Goal: Complete application form

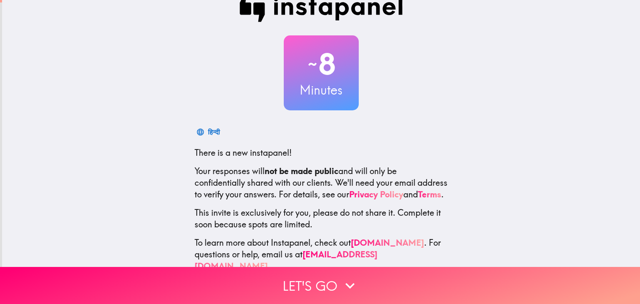
scroll to position [43, 0]
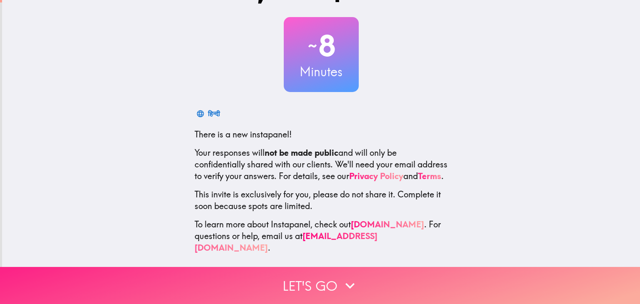
click at [355, 277] on icon "button" at bounding box center [350, 286] width 18 height 18
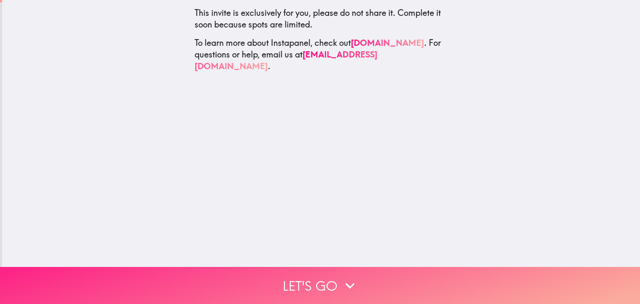
scroll to position [0, 0]
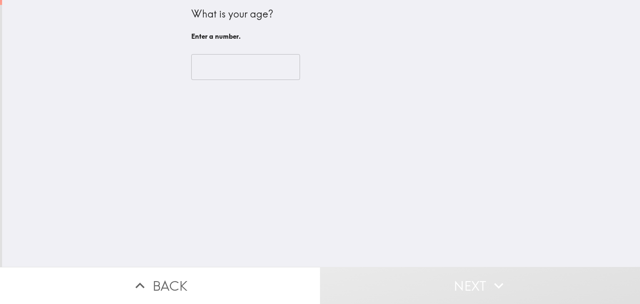
click at [232, 70] on input "number" at bounding box center [245, 67] width 109 height 26
type input "8"
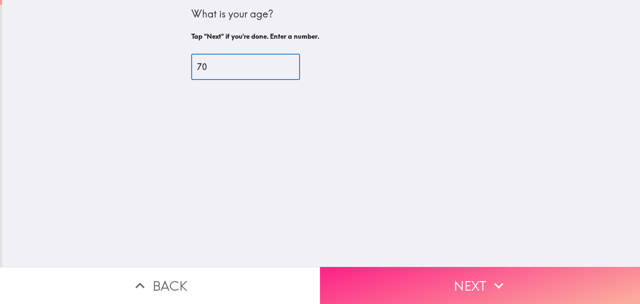
type input "70"
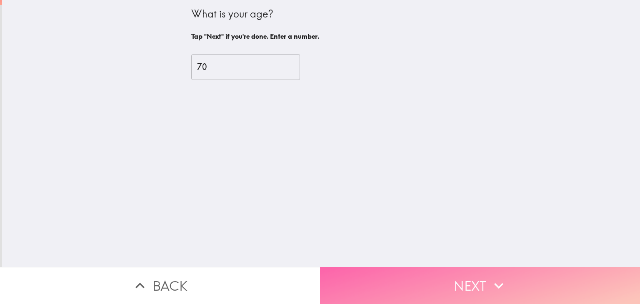
click at [374, 269] on button "Next" at bounding box center [480, 285] width 320 height 37
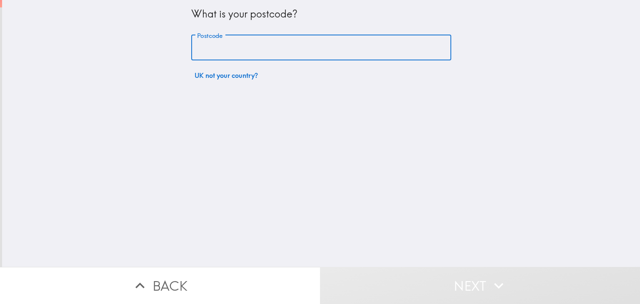
click at [222, 48] on input "Postcode" at bounding box center [321, 48] width 260 height 26
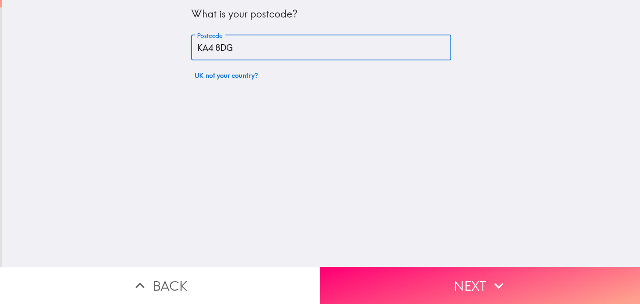
type input "KA4 8DG"
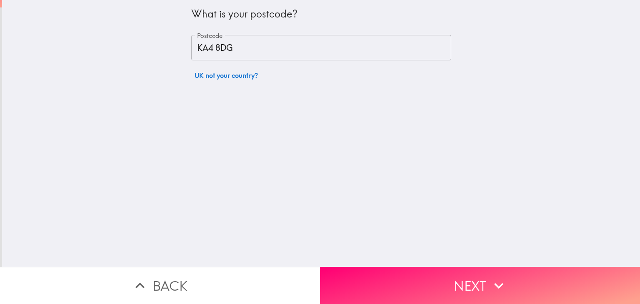
click at [237, 140] on div "What is your postcode? Postcode KA4 8DG Postcode UK not your country?" at bounding box center [321, 133] width 638 height 267
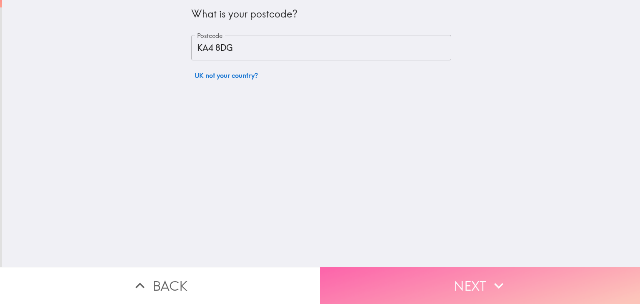
click at [407, 281] on button "Next" at bounding box center [480, 285] width 320 height 37
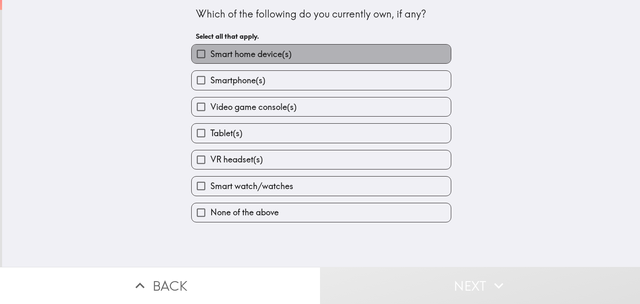
drag, startPoint x: 248, startPoint y: 55, endPoint x: 245, endPoint y: 63, distance: 7.7
click at [248, 55] on span "Smart home device(s)" at bounding box center [251, 54] width 81 height 12
click at [211, 55] on input "Smart home device(s)" at bounding box center [201, 54] width 19 height 19
checkbox input "true"
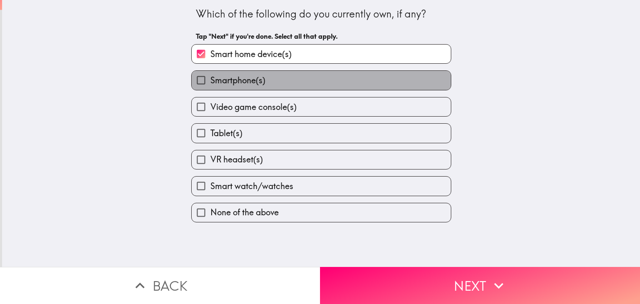
click at [241, 79] on span "Smartphone(s)" at bounding box center [238, 81] width 55 height 12
click at [211, 79] on input "Smartphone(s)" at bounding box center [201, 80] width 19 height 19
checkbox input "true"
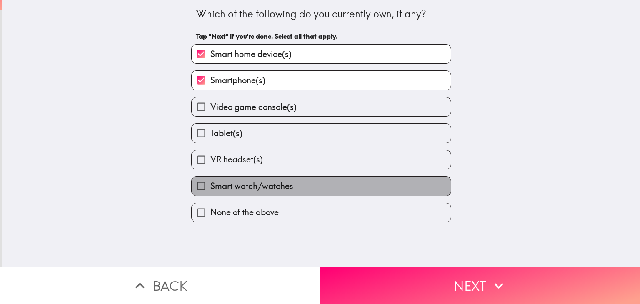
click at [213, 183] on span "Smart watch/watches" at bounding box center [252, 187] width 83 height 12
click at [211, 183] on input "Smart watch/watches" at bounding box center [201, 186] width 19 height 19
checkbox input "true"
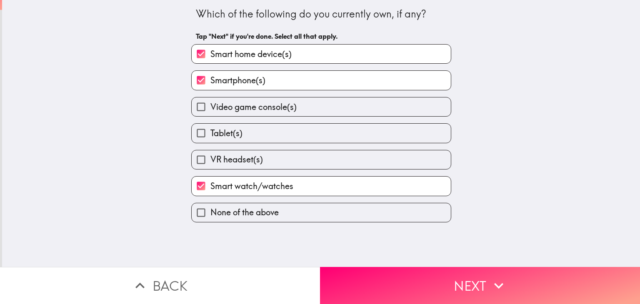
click at [376, 276] on button "Next" at bounding box center [480, 285] width 320 height 37
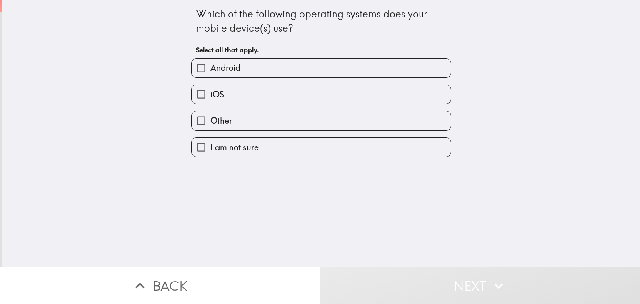
click at [223, 67] on span "Android" at bounding box center [226, 68] width 30 height 12
click at [211, 67] on input "Android" at bounding box center [201, 68] width 19 height 19
checkbox input "true"
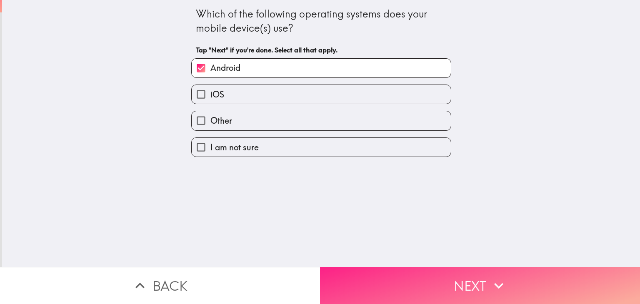
click at [397, 284] on button "Next" at bounding box center [480, 285] width 320 height 37
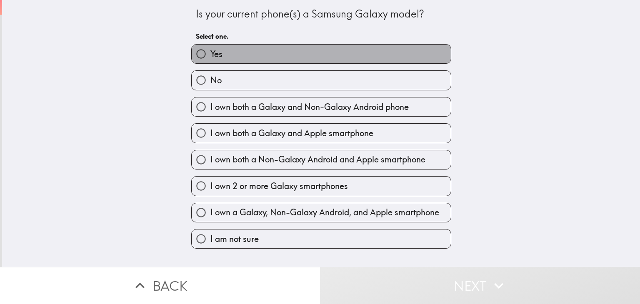
click at [245, 50] on label "Yes" at bounding box center [321, 54] width 259 height 19
click at [211, 50] on input "Yes" at bounding box center [201, 54] width 19 height 19
radio input "true"
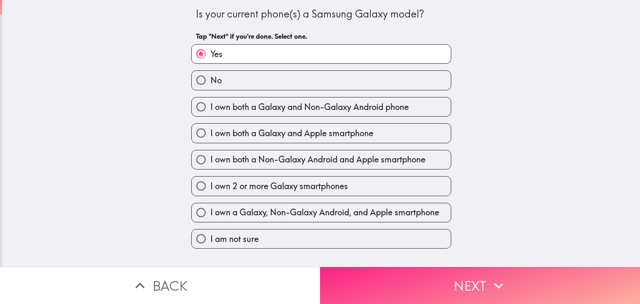
click at [369, 279] on button "Next" at bounding box center [480, 285] width 320 height 37
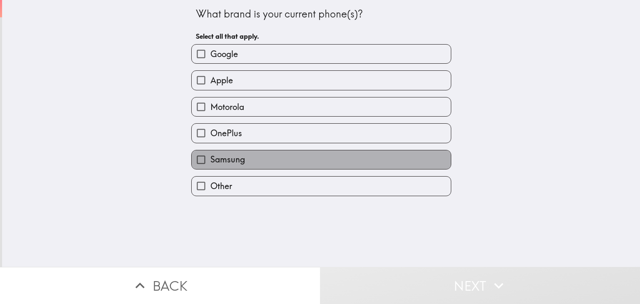
click at [221, 156] on span "Samsung" at bounding box center [228, 160] width 35 height 12
click at [211, 156] on input "Samsung" at bounding box center [201, 160] width 19 height 19
checkbox input "true"
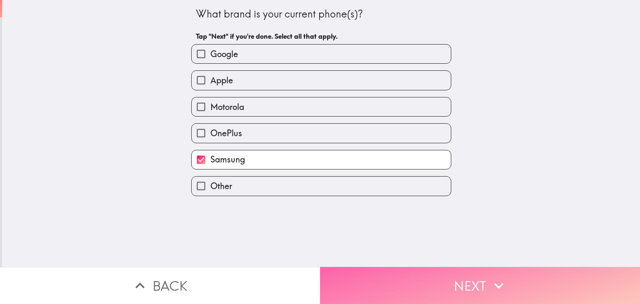
click at [358, 272] on button "Next" at bounding box center [480, 285] width 320 height 37
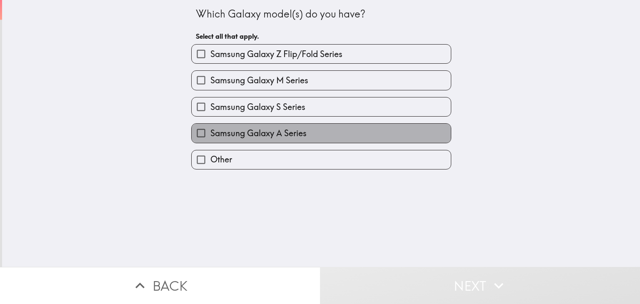
click at [218, 130] on span "Samsung Galaxy A Series" at bounding box center [259, 134] width 96 height 12
click at [211, 130] on input "Samsung Galaxy A Series" at bounding box center [201, 133] width 19 height 19
checkbox input "true"
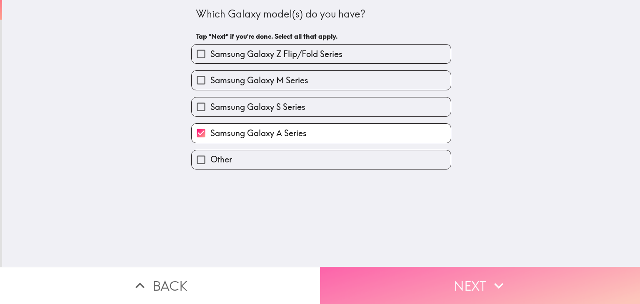
click at [357, 271] on button "Next" at bounding box center [480, 285] width 320 height 37
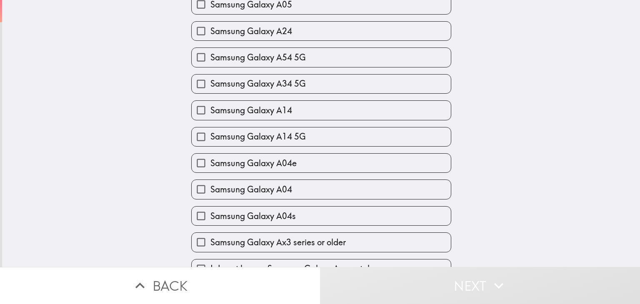
scroll to position [407, 0]
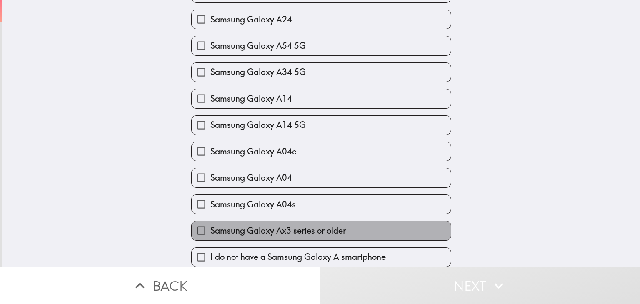
click at [257, 225] on span "Samsung Galaxy Ax3 series or older" at bounding box center [278, 231] width 135 height 12
click at [211, 222] on input "Samsung Galaxy Ax3 series or older" at bounding box center [201, 230] width 19 height 19
checkbox input "true"
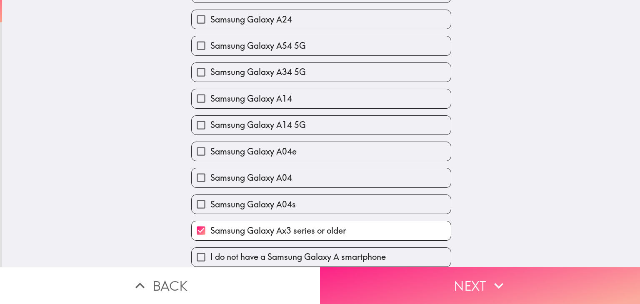
click at [421, 275] on button "Next" at bounding box center [480, 285] width 320 height 37
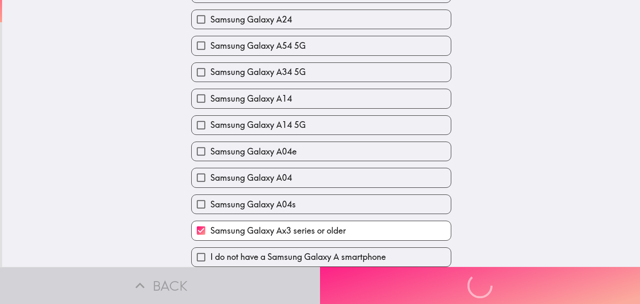
scroll to position [0, 0]
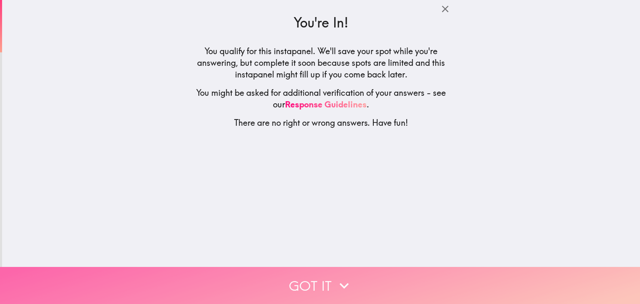
click at [306, 276] on button "Got it" at bounding box center [320, 285] width 640 height 37
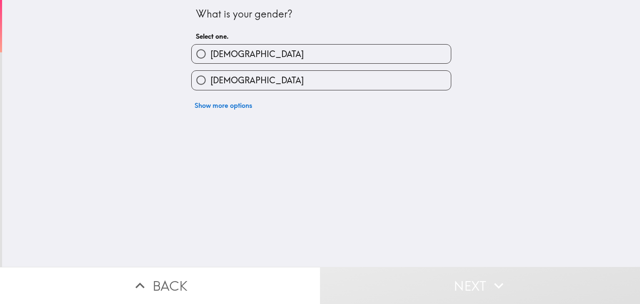
drag, startPoint x: 262, startPoint y: 78, endPoint x: 267, endPoint y: 90, distance: 13.1
click at [262, 79] on label "[DEMOGRAPHIC_DATA]" at bounding box center [321, 80] width 259 height 19
click at [211, 79] on input "[DEMOGRAPHIC_DATA]" at bounding box center [201, 80] width 19 height 19
radio input "true"
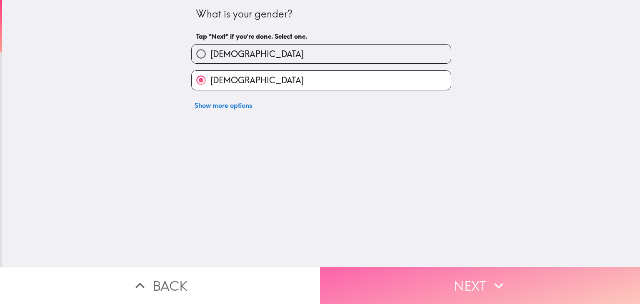
click at [365, 272] on button "Next" at bounding box center [480, 285] width 320 height 37
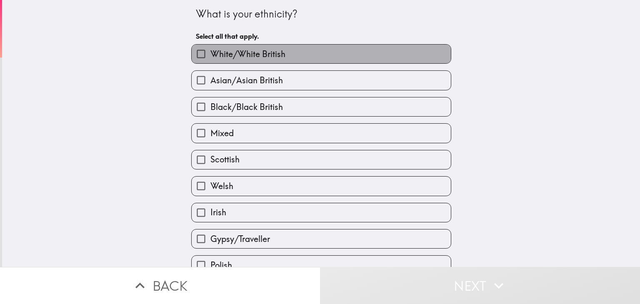
drag, startPoint x: 237, startPoint y: 46, endPoint x: 265, endPoint y: 90, distance: 52.6
click at [239, 50] on label "White/White British" at bounding box center [321, 54] width 259 height 19
click at [211, 50] on input "White/White British" at bounding box center [201, 54] width 19 height 19
checkbox input "true"
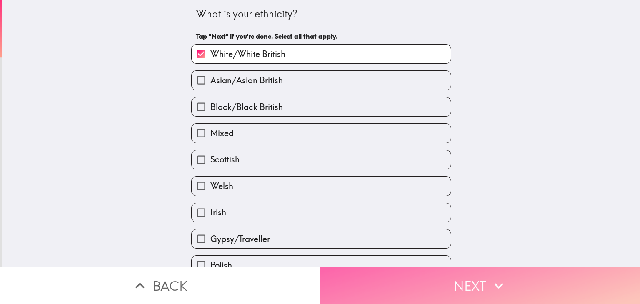
click at [418, 282] on button "Next" at bounding box center [480, 285] width 320 height 37
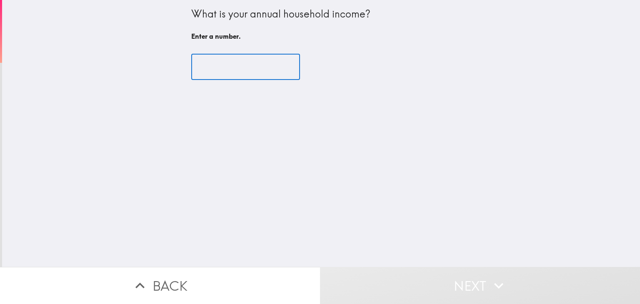
click at [217, 55] on input "number" at bounding box center [245, 67] width 109 height 26
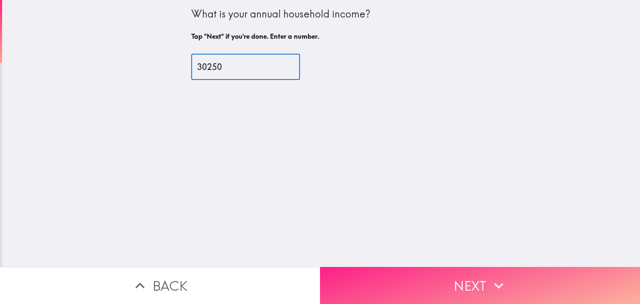
type input "30250"
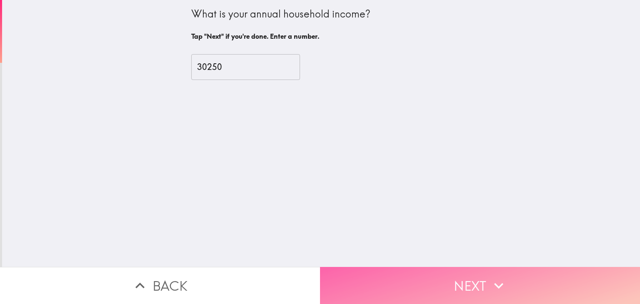
click at [405, 272] on button "Next" at bounding box center [480, 285] width 320 height 37
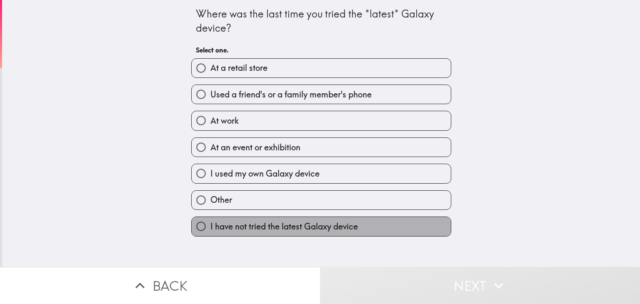
click at [289, 226] on span "I have not tried the latest Galaxy device" at bounding box center [285, 227] width 148 height 12
click at [211, 226] on input "I have not tried the latest Galaxy device" at bounding box center [201, 226] width 19 height 19
radio input "true"
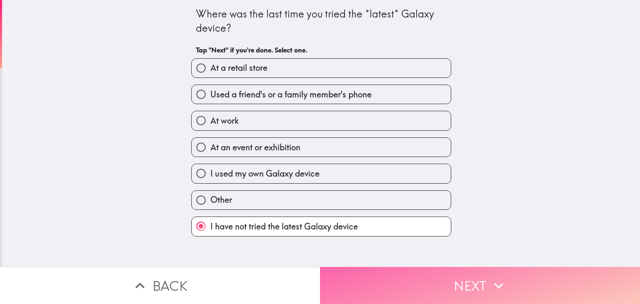
click at [397, 274] on button "Next" at bounding box center [480, 285] width 320 height 37
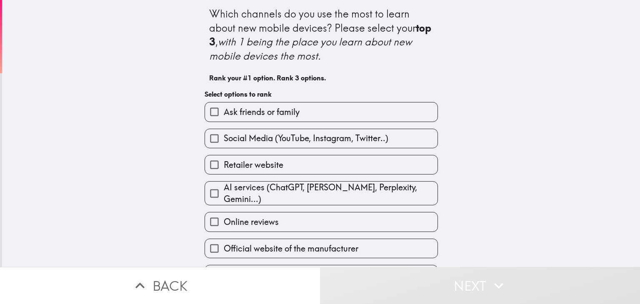
click at [246, 165] on span "Retailer website" at bounding box center [254, 165] width 60 height 12
click at [224, 165] on input "Retailer website" at bounding box center [214, 165] width 19 height 19
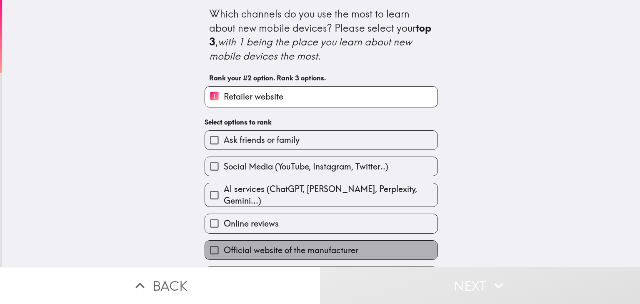
click at [271, 245] on span "Official website of the manufacturer" at bounding box center [291, 251] width 135 height 12
click at [224, 245] on input "Official website of the manufacturer" at bounding box center [214, 250] width 19 height 19
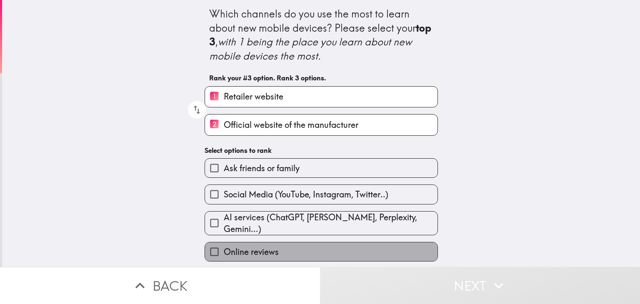
click at [271, 246] on span "Online reviews" at bounding box center [251, 252] width 55 height 12
click at [224, 245] on input "Online reviews" at bounding box center [214, 252] width 19 height 19
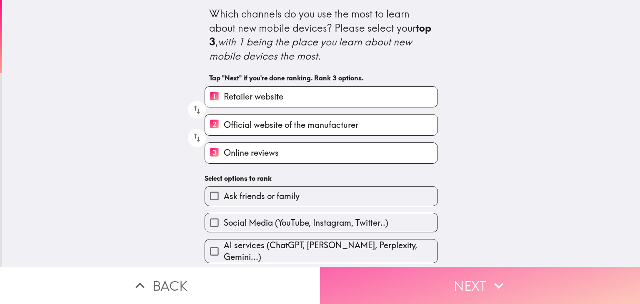
click at [365, 281] on button "Next" at bounding box center [480, 285] width 320 height 37
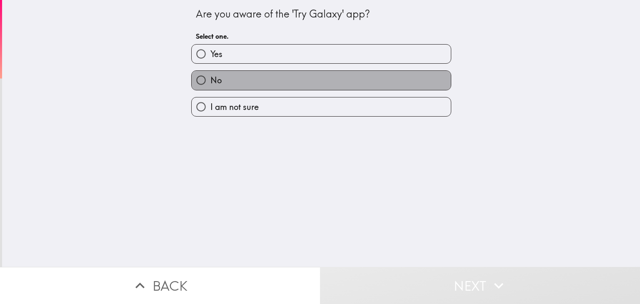
click at [218, 75] on label "No" at bounding box center [321, 80] width 259 height 19
click at [211, 75] on input "No" at bounding box center [201, 80] width 19 height 19
radio input "true"
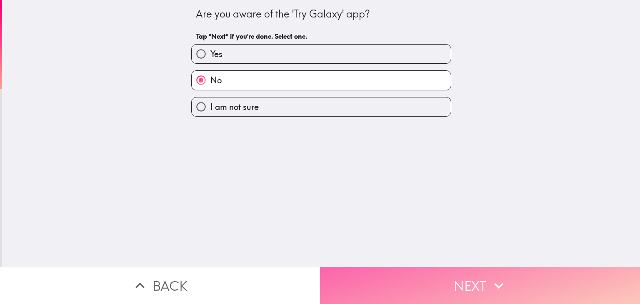
click at [375, 271] on button "Next" at bounding box center [480, 285] width 320 height 37
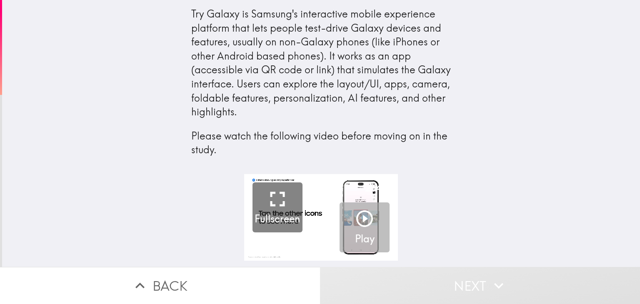
click at [361, 218] on icon "button" at bounding box center [364, 219] width 17 height 17
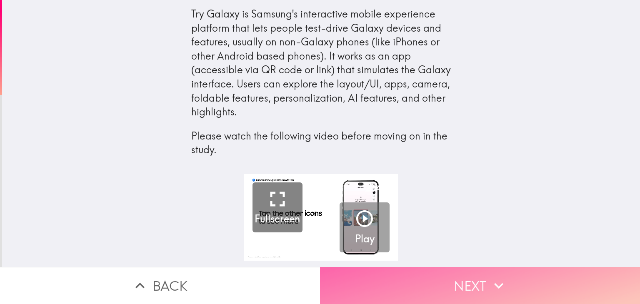
click at [452, 282] on button "Next" at bounding box center [480, 285] width 320 height 37
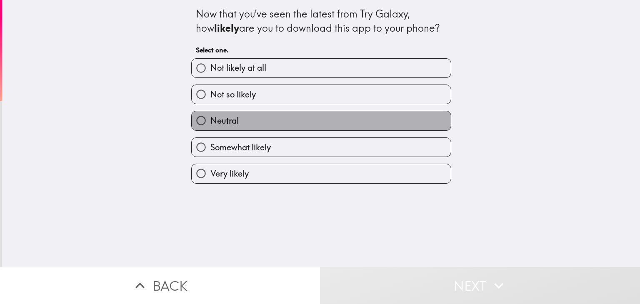
click at [301, 117] on label "Neutral" at bounding box center [321, 120] width 259 height 19
click at [211, 117] on input "Neutral" at bounding box center [201, 120] width 19 height 19
radio input "true"
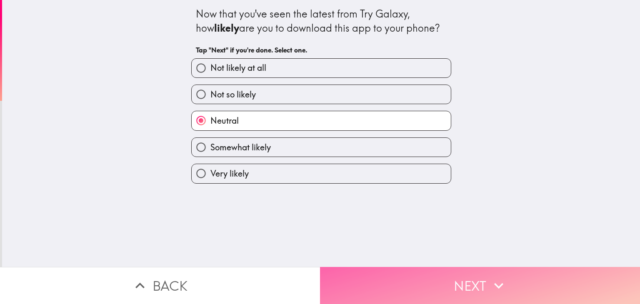
click at [404, 276] on button "Next" at bounding box center [480, 285] width 320 height 37
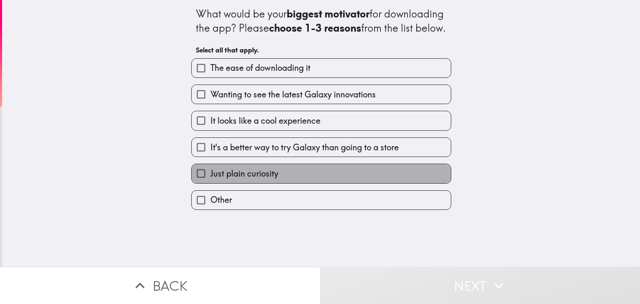
click at [258, 180] on span "Just plain curiosity" at bounding box center [245, 174] width 68 height 12
click at [211, 183] on input "Just plain curiosity" at bounding box center [201, 173] width 19 height 19
checkbox input "true"
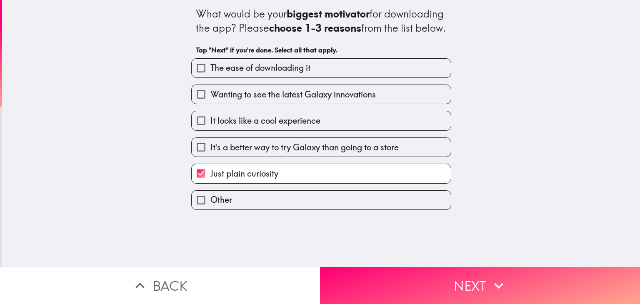
click at [251, 74] on span "The ease of downloading it" at bounding box center [261, 68] width 100 height 12
click at [211, 78] on input "The ease of downloading it" at bounding box center [201, 68] width 19 height 19
checkbox input "true"
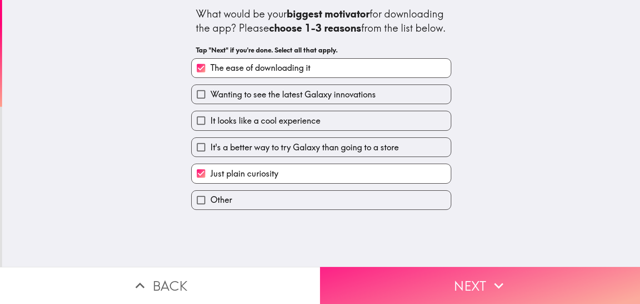
click at [372, 277] on button "Next" at bounding box center [480, 285] width 320 height 37
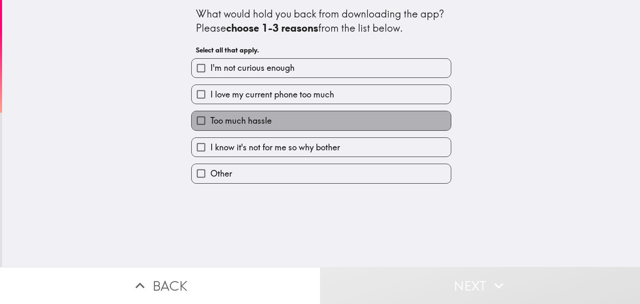
click at [254, 118] on span "Too much hassle" at bounding box center [241, 121] width 61 height 12
click at [211, 118] on input "Too much hassle" at bounding box center [201, 120] width 19 height 19
checkbox input "true"
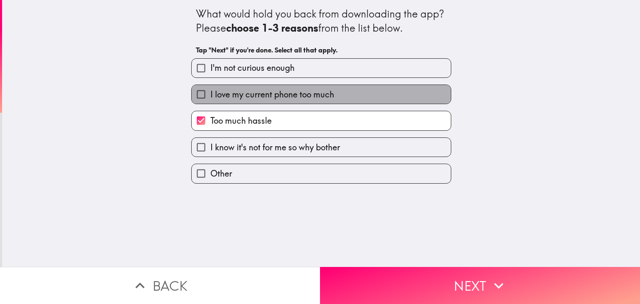
click at [254, 93] on span "I love my current phone too much" at bounding box center [273, 95] width 124 height 12
click at [211, 93] on input "I love my current phone too much" at bounding box center [201, 94] width 19 height 19
checkbox input "true"
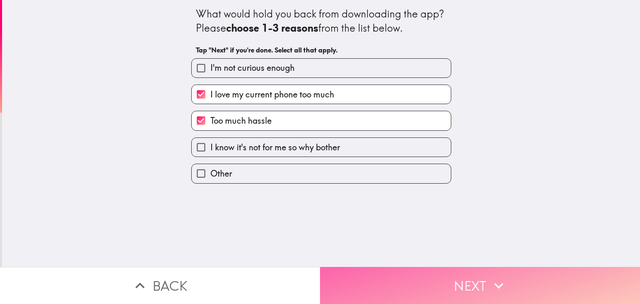
click at [367, 276] on button "Next" at bounding box center [480, 285] width 320 height 37
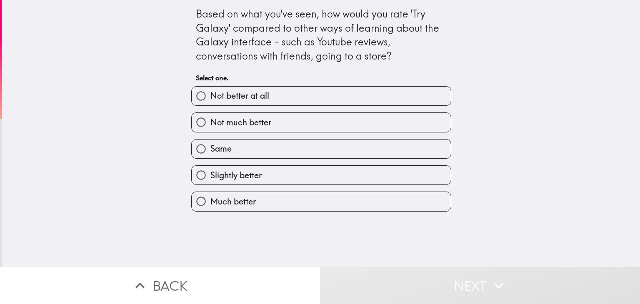
click at [241, 172] on span "Slightly better" at bounding box center [236, 176] width 51 height 12
click at [211, 172] on input "Slightly better" at bounding box center [201, 175] width 19 height 19
radio input "true"
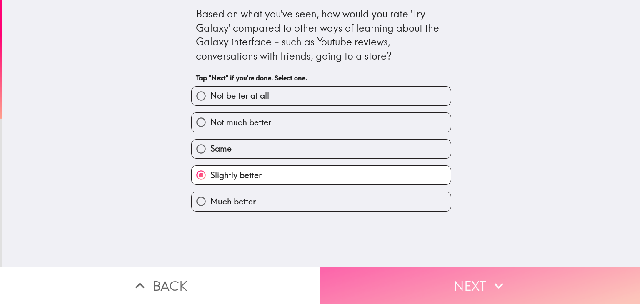
click at [387, 276] on button "Next" at bounding box center [480, 285] width 320 height 37
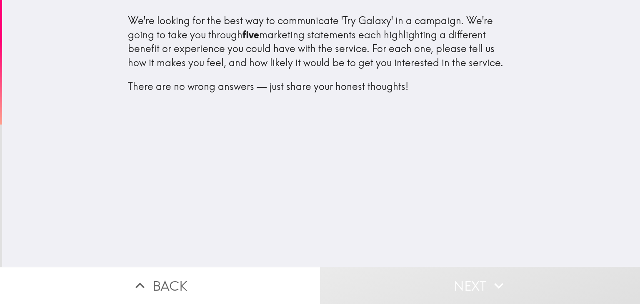
click at [148, 143] on div "We're looking for the best way to communicate 'Try Galaxy' in a campaign. We're…" at bounding box center [321, 133] width 638 height 267
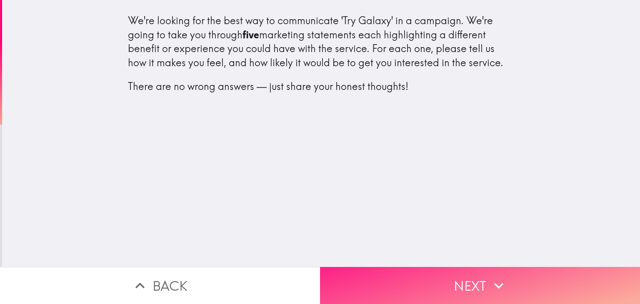
click at [384, 271] on button "Next" at bounding box center [480, 285] width 320 height 37
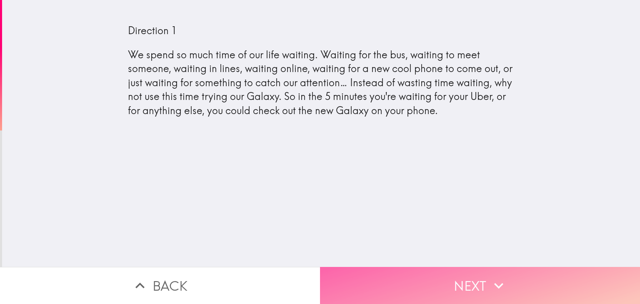
click at [393, 281] on button "Next" at bounding box center [480, 285] width 320 height 37
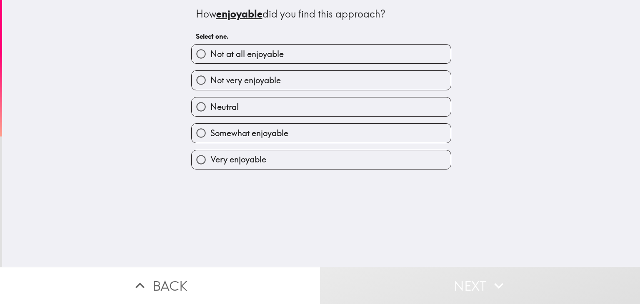
click at [213, 130] on span "Somewhat enjoyable" at bounding box center [250, 134] width 78 height 12
click at [211, 130] on input "Somewhat enjoyable" at bounding box center [201, 133] width 19 height 19
radio input "true"
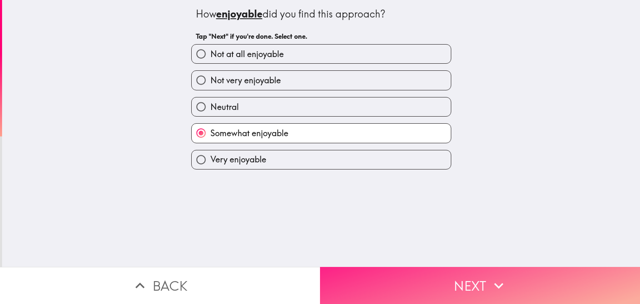
click at [359, 272] on button "Next" at bounding box center [480, 285] width 320 height 37
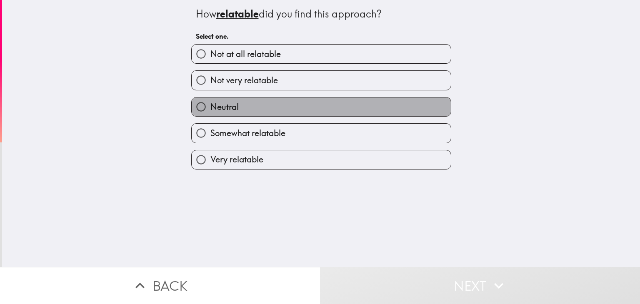
click at [258, 106] on label "Neutral" at bounding box center [321, 107] width 259 height 19
click at [211, 106] on input "Neutral" at bounding box center [201, 107] width 19 height 19
radio input "true"
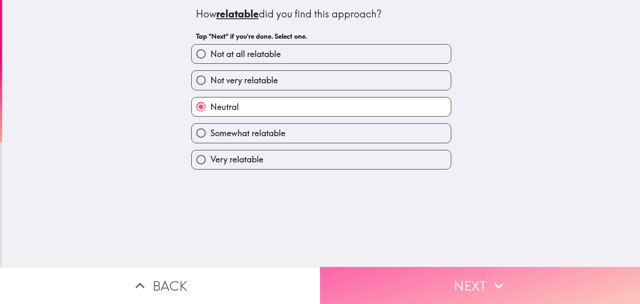
click at [397, 272] on button "Next" at bounding box center [480, 285] width 320 height 37
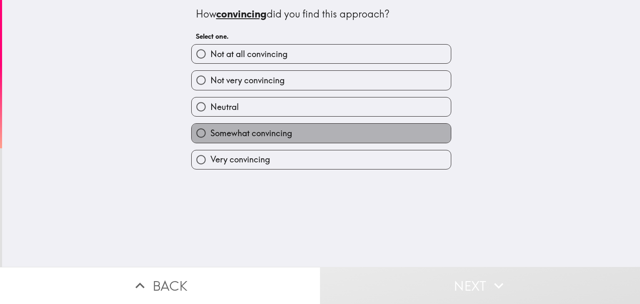
click at [302, 134] on label "Somewhat convincing" at bounding box center [321, 133] width 259 height 19
click at [211, 134] on input "Somewhat convincing" at bounding box center [201, 133] width 19 height 19
radio input "true"
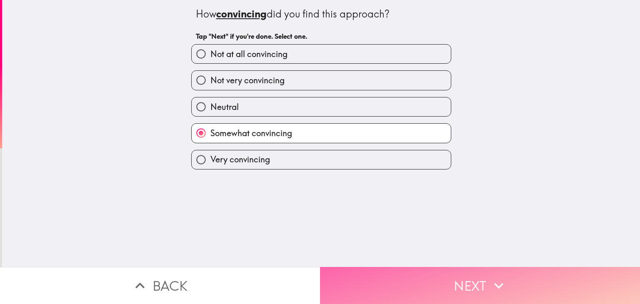
click at [395, 278] on button "Next" at bounding box center [480, 285] width 320 height 37
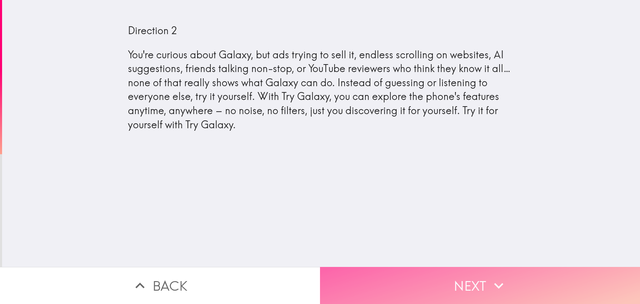
click at [392, 278] on button "Next" at bounding box center [480, 285] width 320 height 37
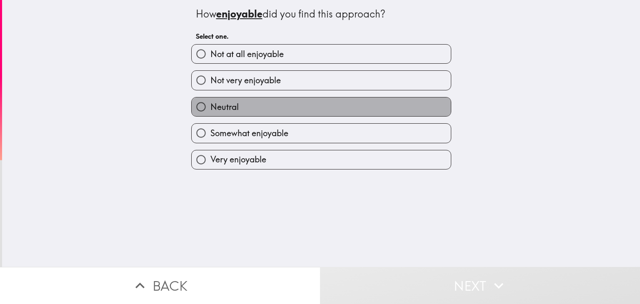
click at [235, 107] on label "Neutral" at bounding box center [321, 107] width 259 height 19
click at [211, 107] on input "Neutral" at bounding box center [201, 107] width 19 height 19
radio input "true"
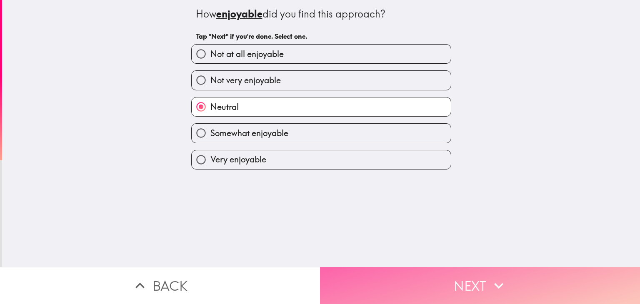
click at [349, 267] on button "Next" at bounding box center [480, 285] width 320 height 37
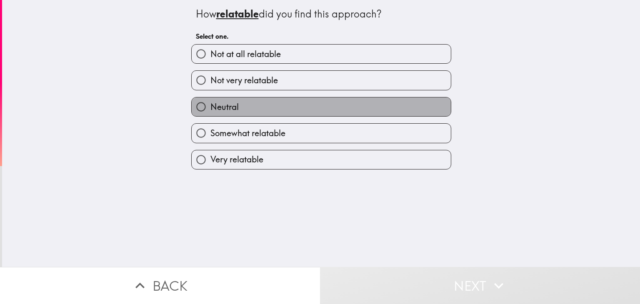
click at [253, 110] on label "Neutral" at bounding box center [321, 107] width 259 height 19
click at [211, 110] on input "Neutral" at bounding box center [201, 107] width 19 height 19
radio input "true"
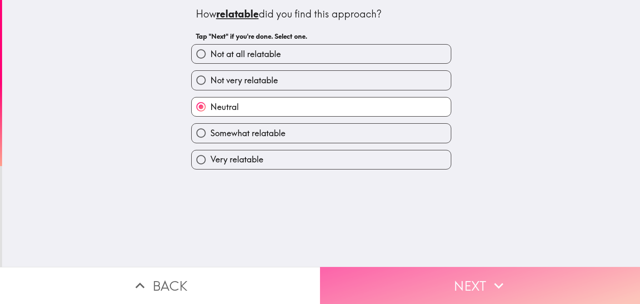
click at [359, 272] on button "Next" at bounding box center [480, 285] width 320 height 37
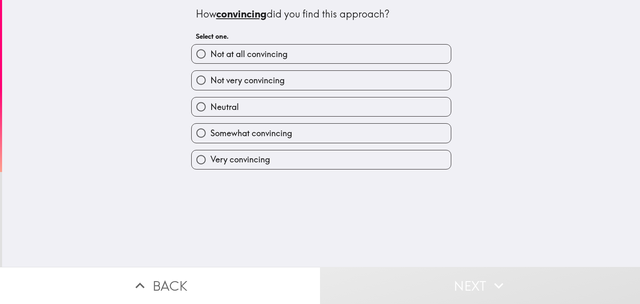
click at [251, 106] on label "Neutral" at bounding box center [321, 107] width 259 height 19
click at [211, 106] on input "Neutral" at bounding box center [201, 107] width 19 height 19
radio input "true"
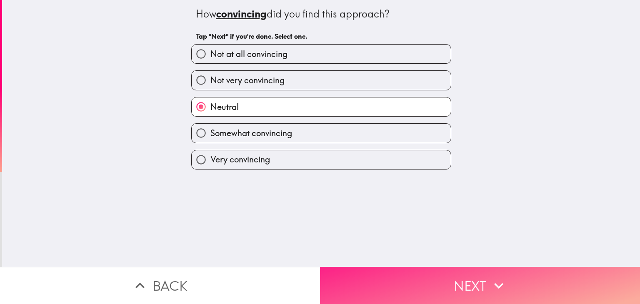
click at [358, 275] on button "Next" at bounding box center [480, 285] width 320 height 37
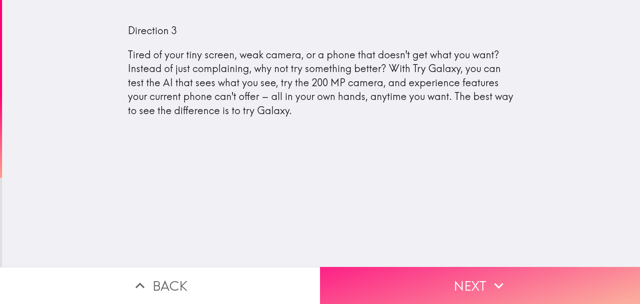
click at [372, 276] on button "Next" at bounding box center [480, 285] width 320 height 37
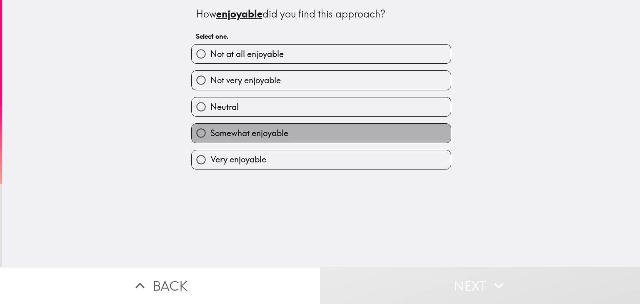
click at [233, 130] on span "Somewhat enjoyable" at bounding box center [250, 134] width 78 height 12
click at [211, 130] on input "Somewhat enjoyable" at bounding box center [201, 133] width 19 height 19
radio input "true"
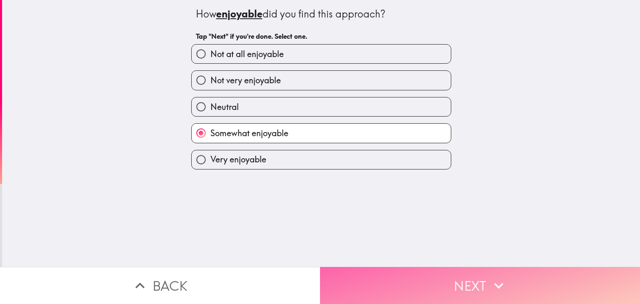
click at [361, 271] on button "Next" at bounding box center [480, 285] width 320 height 37
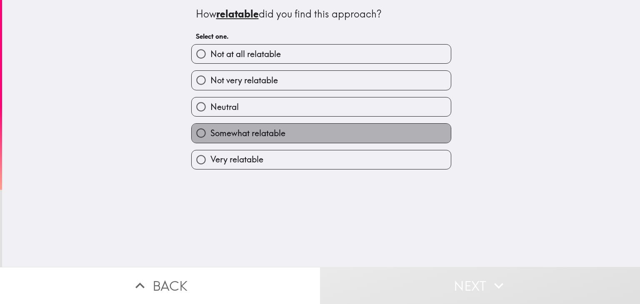
click at [268, 133] on span "Somewhat relatable" at bounding box center [248, 134] width 75 height 12
click at [211, 133] on input "Somewhat relatable" at bounding box center [201, 133] width 19 height 19
radio input "true"
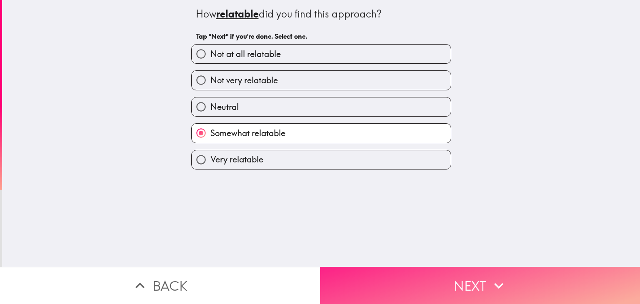
click at [375, 277] on button "Next" at bounding box center [480, 285] width 320 height 37
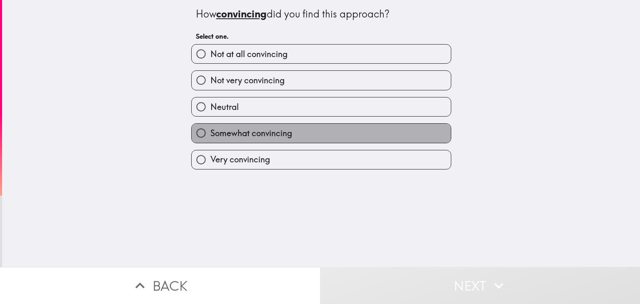
drag, startPoint x: 280, startPoint y: 129, endPoint x: 287, endPoint y: 137, distance: 10.0
click at [281, 131] on span "Somewhat convincing" at bounding box center [252, 134] width 82 height 12
click at [211, 131] on input "Somewhat convincing" at bounding box center [201, 133] width 19 height 19
radio input "true"
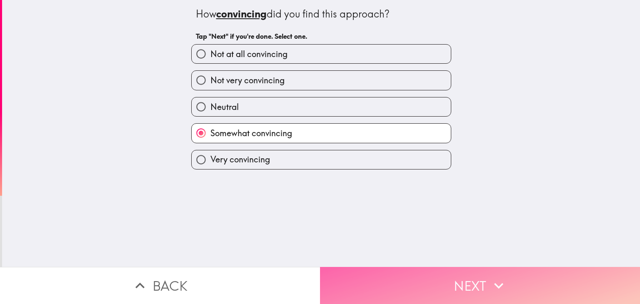
click at [427, 271] on button "Next" at bounding box center [480, 285] width 320 height 37
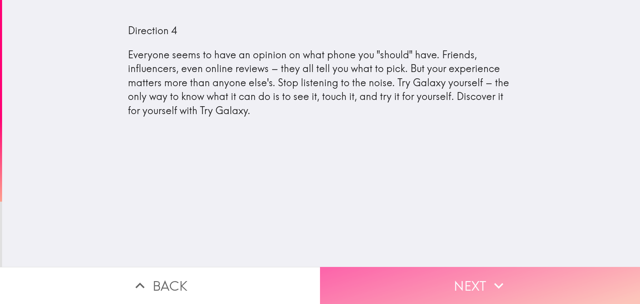
click at [376, 274] on button "Next" at bounding box center [480, 285] width 320 height 37
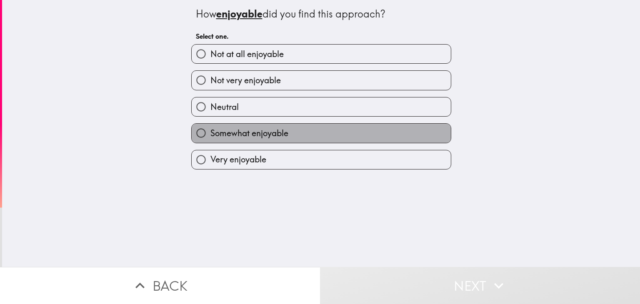
click at [238, 132] on span "Somewhat enjoyable" at bounding box center [250, 134] width 78 height 12
click at [211, 132] on input "Somewhat enjoyable" at bounding box center [201, 133] width 19 height 19
radio input "true"
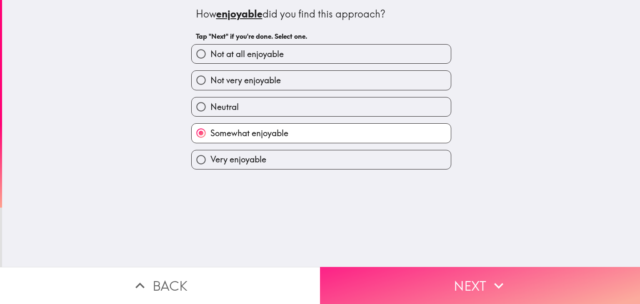
click at [364, 273] on button "Next" at bounding box center [480, 285] width 320 height 37
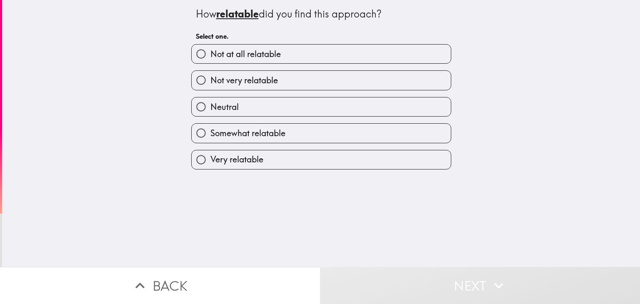
click at [261, 131] on span "Somewhat relatable" at bounding box center [248, 134] width 75 height 12
click at [211, 131] on input "Somewhat relatable" at bounding box center [201, 133] width 19 height 19
radio input "true"
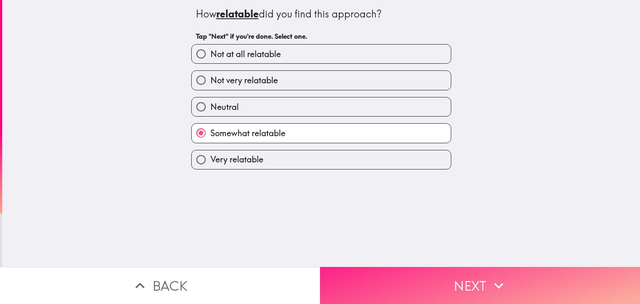
click at [409, 271] on button "Next" at bounding box center [480, 285] width 320 height 37
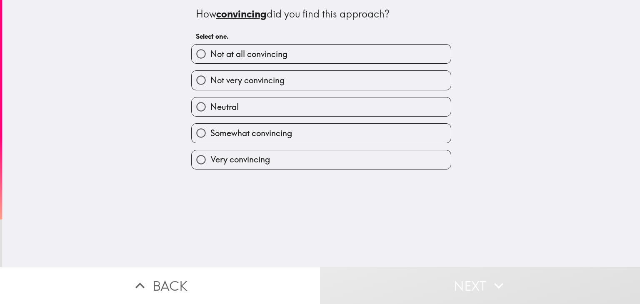
click at [261, 128] on span "Somewhat convincing" at bounding box center [252, 134] width 82 height 12
click at [211, 127] on input "Somewhat convincing" at bounding box center [201, 133] width 19 height 19
radio input "true"
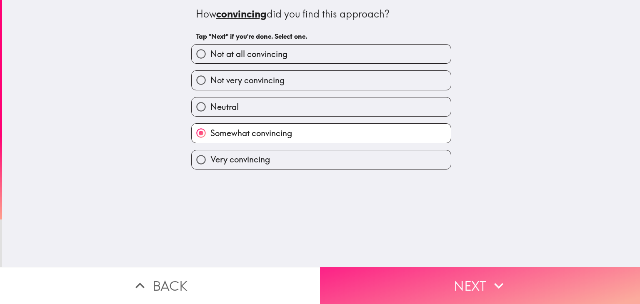
click at [418, 273] on button "Next" at bounding box center [480, 285] width 320 height 37
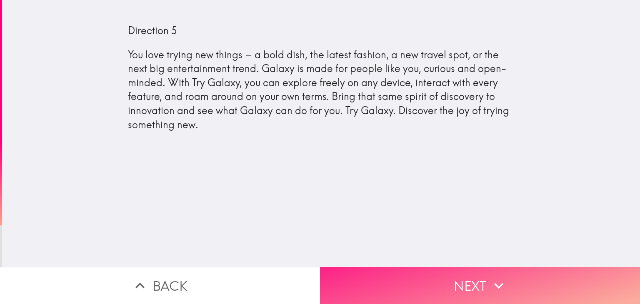
click at [399, 276] on button "Next" at bounding box center [480, 285] width 320 height 37
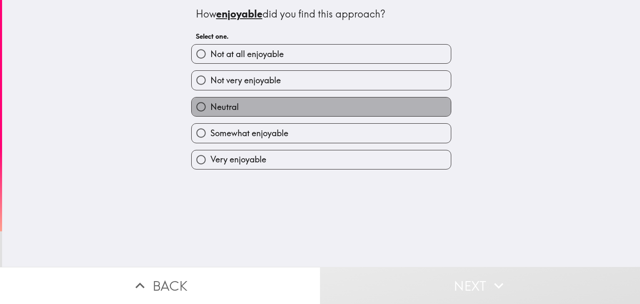
click at [280, 105] on label "Neutral" at bounding box center [321, 107] width 259 height 19
click at [211, 105] on input "Neutral" at bounding box center [201, 107] width 19 height 19
radio input "true"
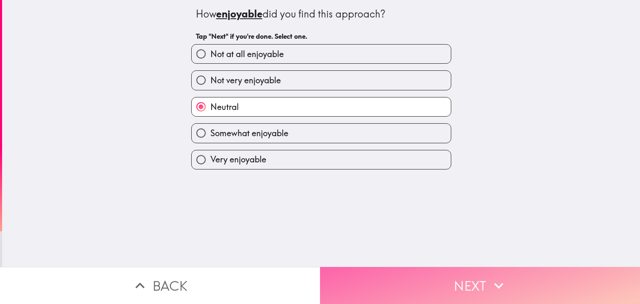
click at [389, 271] on button "Next" at bounding box center [480, 285] width 320 height 37
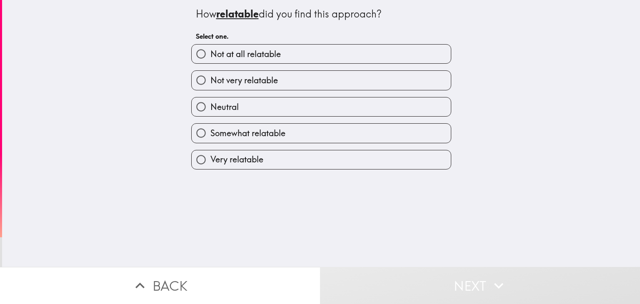
click at [289, 107] on label "Neutral" at bounding box center [321, 107] width 259 height 19
click at [211, 107] on input "Neutral" at bounding box center [201, 107] width 19 height 19
radio input "true"
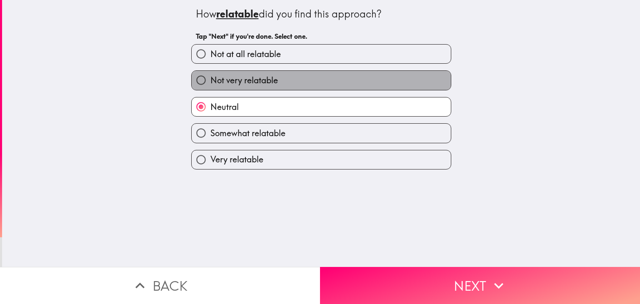
click at [287, 82] on label "Not very relatable" at bounding box center [321, 80] width 259 height 19
click at [211, 82] on input "Not very relatable" at bounding box center [201, 80] width 19 height 19
radio input "true"
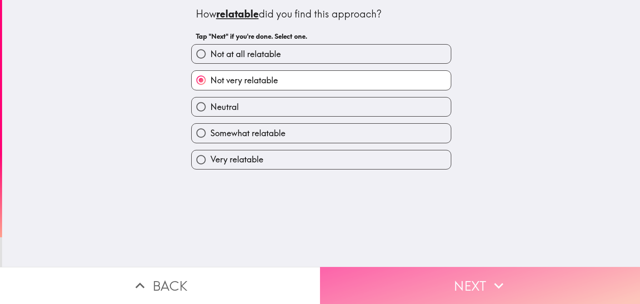
click at [366, 267] on button "Next" at bounding box center [480, 285] width 320 height 37
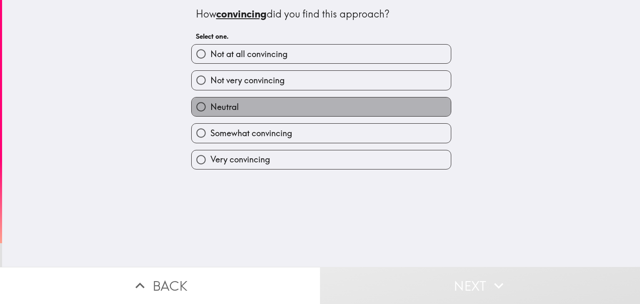
click at [265, 110] on label "Neutral" at bounding box center [321, 107] width 259 height 19
click at [211, 110] on input "Neutral" at bounding box center [201, 107] width 19 height 19
radio input "true"
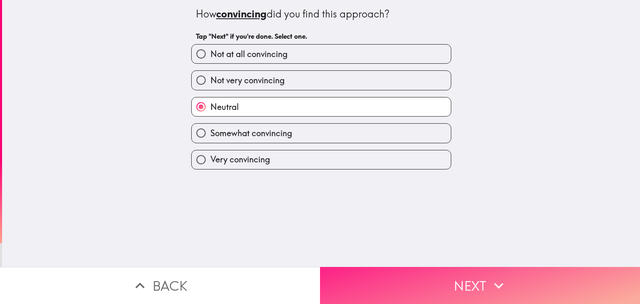
click at [364, 278] on button "Next" at bounding box center [480, 285] width 320 height 37
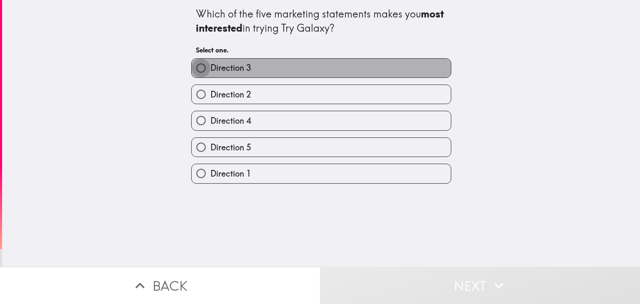
drag, startPoint x: 195, startPoint y: 67, endPoint x: 236, endPoint y: 138, distance: 82.4
click at [195, 68] on input "Direction 3" at bounding box center [201, 68] width 19 height 19
radio input "true"
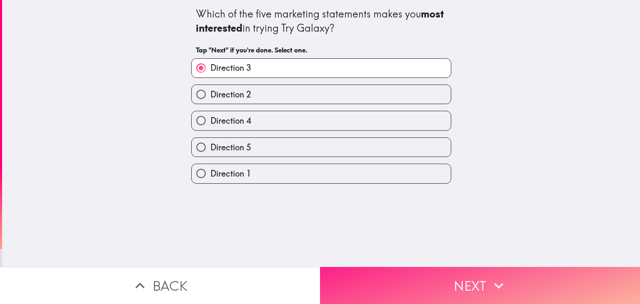
click at [348, 276] on button "Next" at bounding box center [480, 285] width 320 height 37
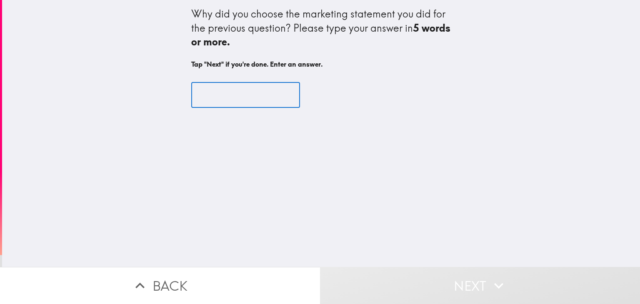
click at [205, 95] on input "text" at bounding box center [245, 95] width 109 height 26
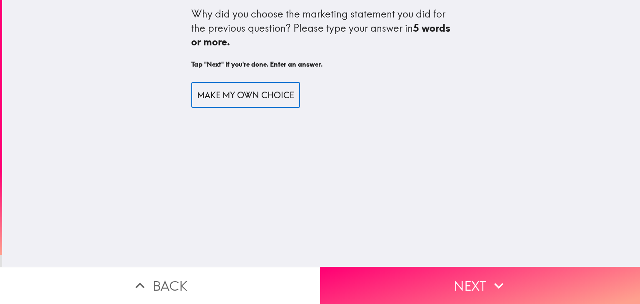
scroll to position [0, 217]
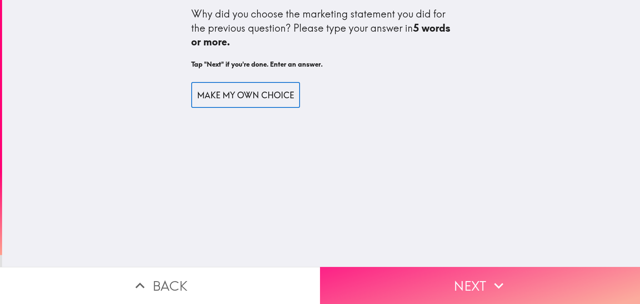
type input "DONT LIKE A LOT OF FANCY THINGS AND PREFER TO MAKE MY OWN CHOICE"
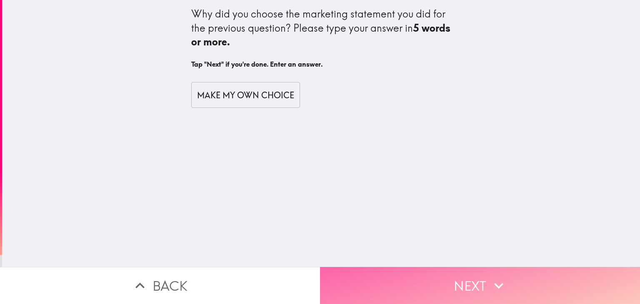
scroll to position [0, 0]
click at [369, 279] on button "Next" at bounding box center [480, 285] width 320 height 37
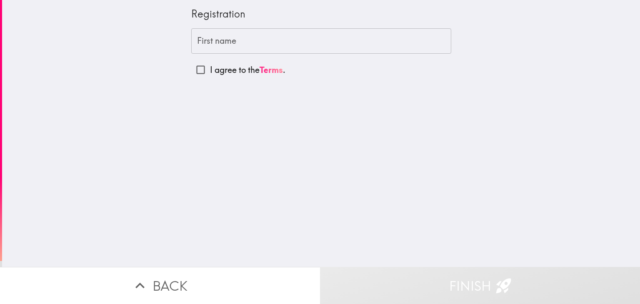
click at [212, 44] on input "First name" at bounding box center [321, 41] width 260 height 26
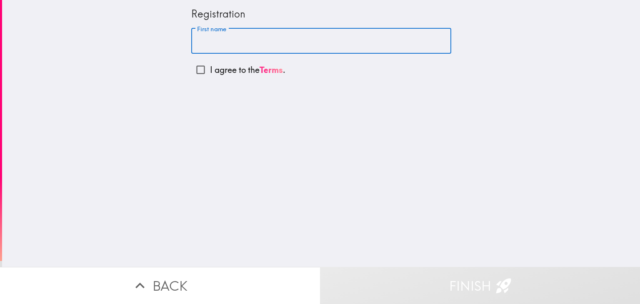
type input "[PERSON_NAME]"
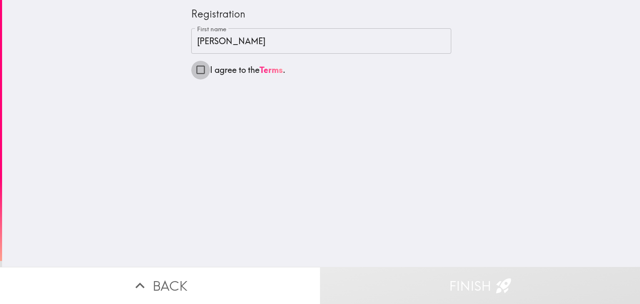
click at [195, 71] on input "I agree to the Terms ." at bounding box center [200, 69] width 19 height 19
checkbox input "true"
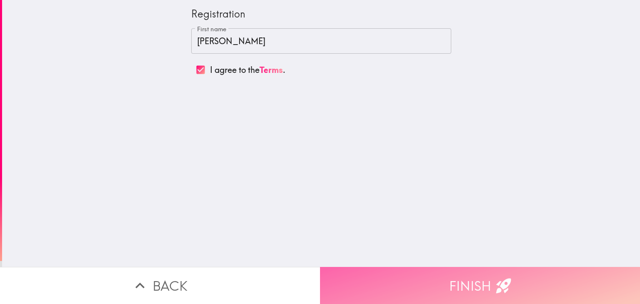
click at [390, 278] on button "Finish" at bounding box center [480, 285] width 320 height 37
